Goal: Information Seeking & Learning: Learn about a topic

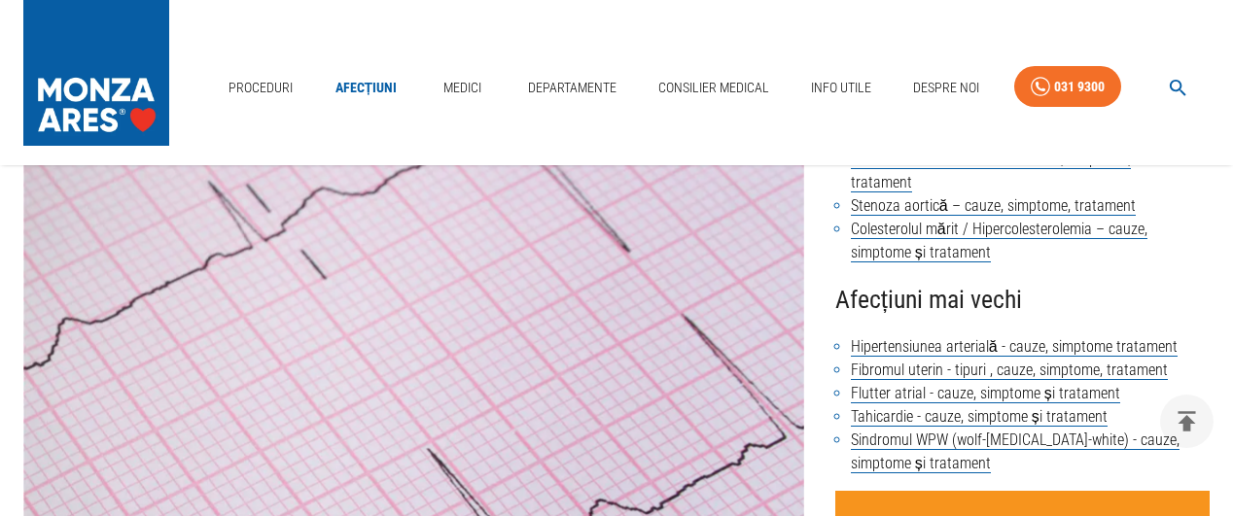
scroll to position [249, 0]
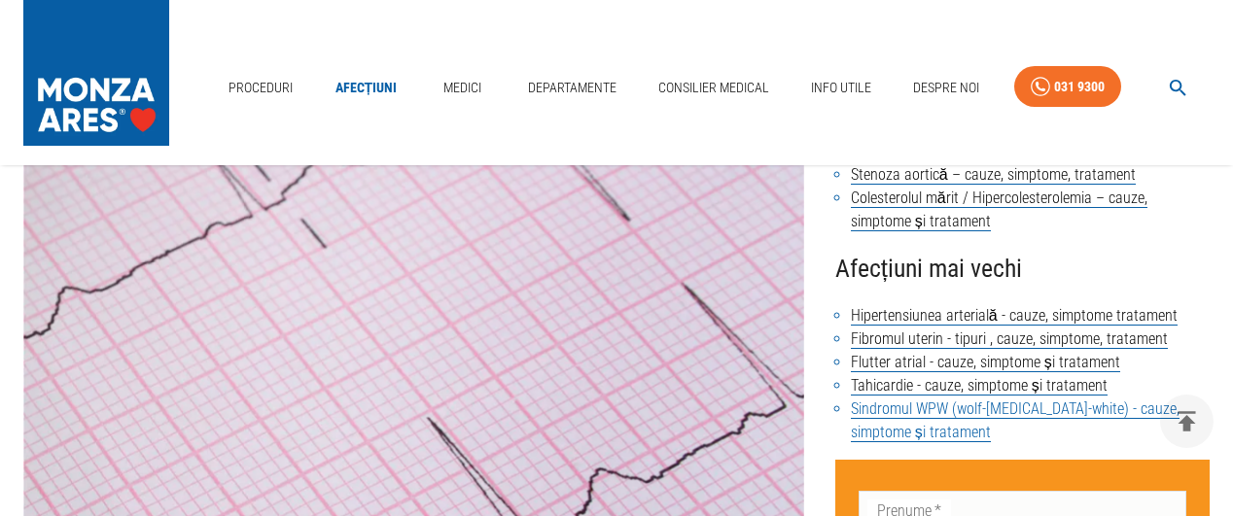
click at [927, 399] on link "Sindromul WPW (wolf-[MEDICAL_DATA]-white) - cauze, simptome și tratament" at bounding box center [1015, 420] width 329 height 43
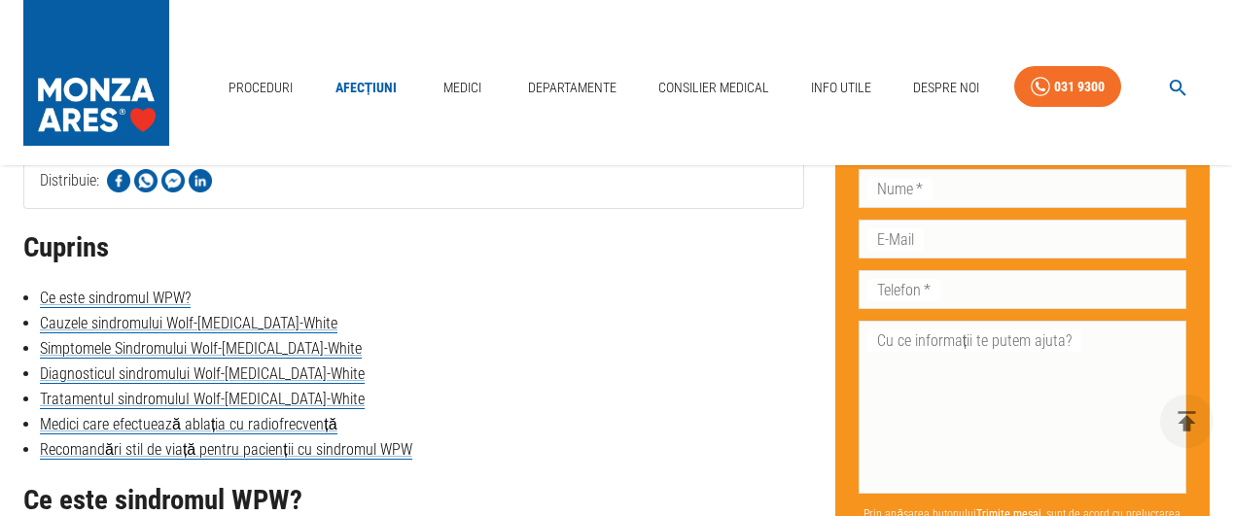
scroll to position [840, 0]
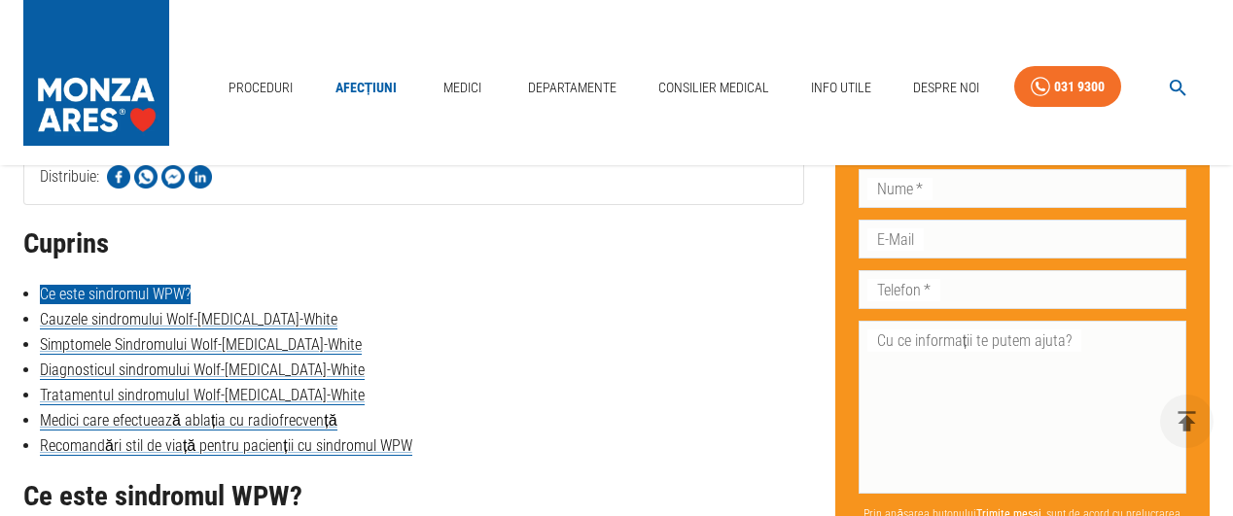
click at [109, 293] on link "Ce este sindromul WPW?" at bounding box center [115, 294] width 151 height 19
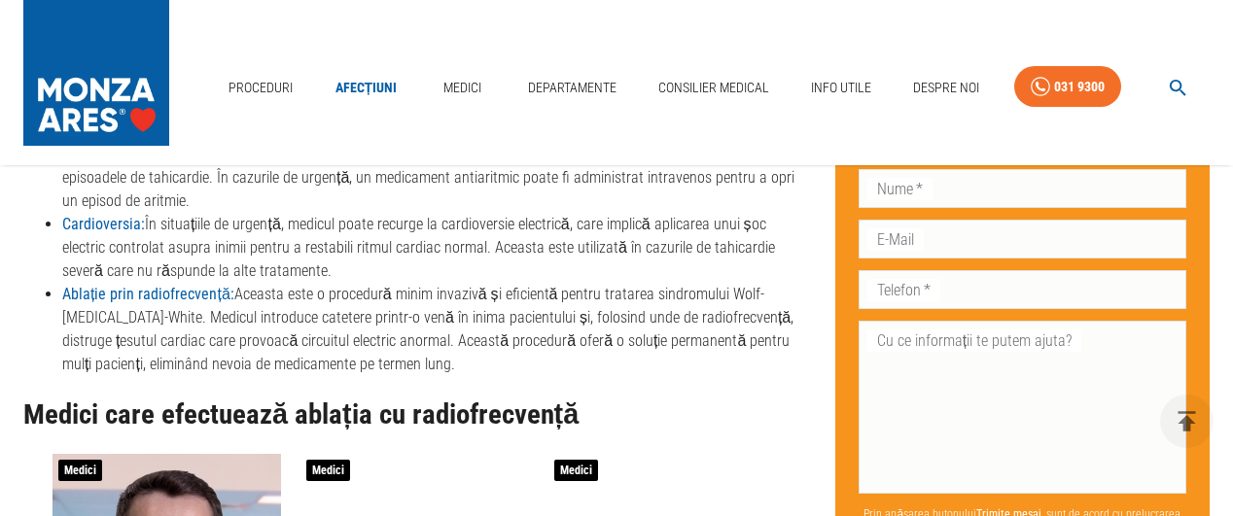
scroll to position [3509, 0]
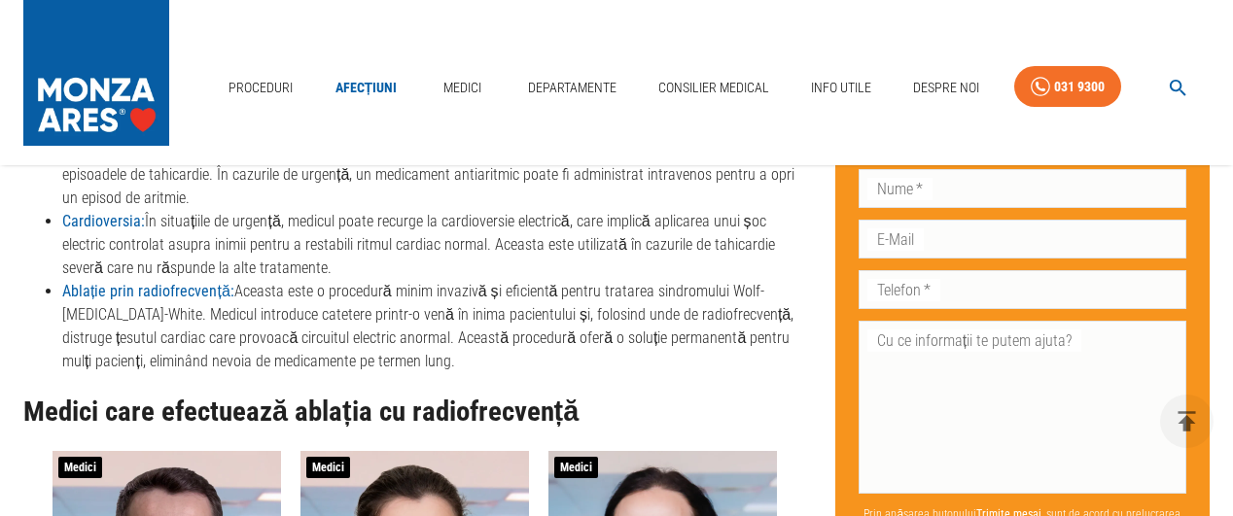
scroll to position [1145, 0]
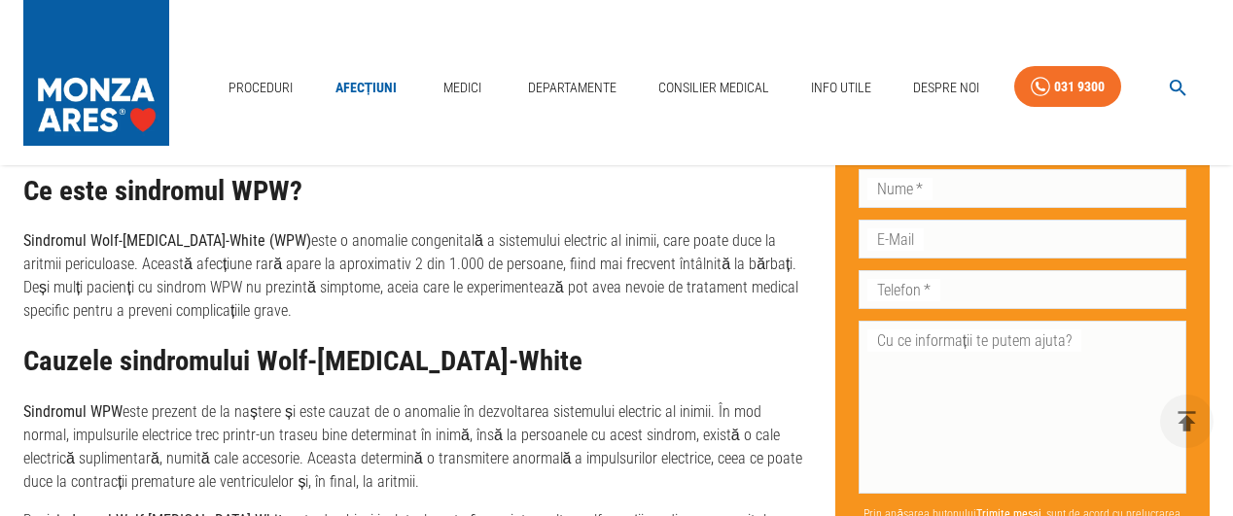
scroll to position [249, 0]
